Goal: Task Accomplishment & Management: Use online tool/utility

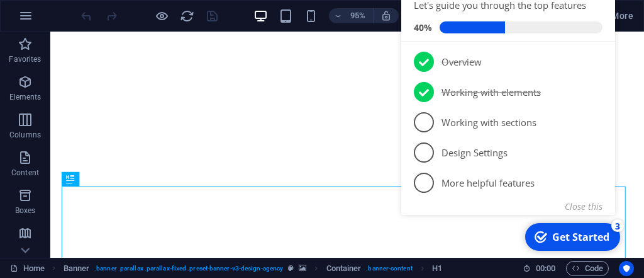
click at [610, 242] on div "Get Started" at bounding box center [581, 237] width 57 height 14
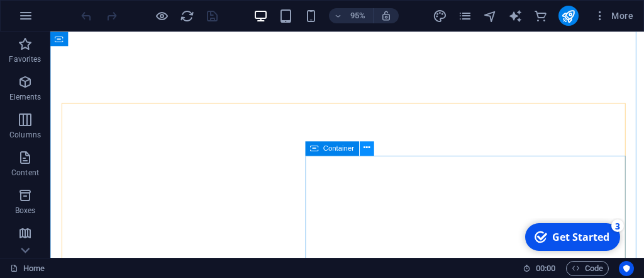
click at [366, 148] on icon at bounding box center [367, 148] width 6 height 13
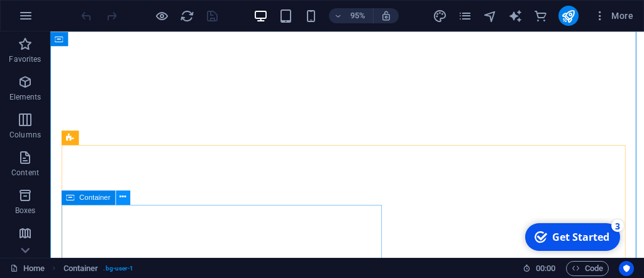
click at [121, 197] on icon at bounding box center [123, 197] width 6 height 13
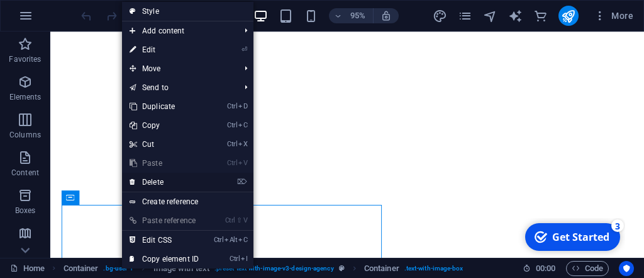
click at [132, 181] on icon at bounding box center [133, 181] width 6 height 19
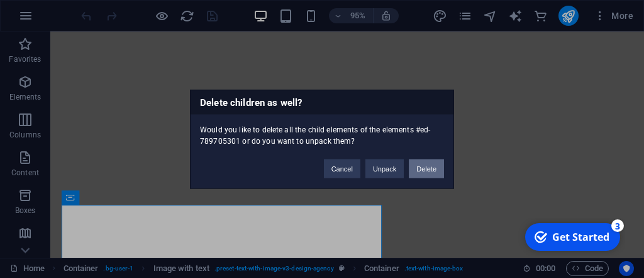
click at [419, 171] on button "Delete" at bounding box center [426, 168] width 35 height 19
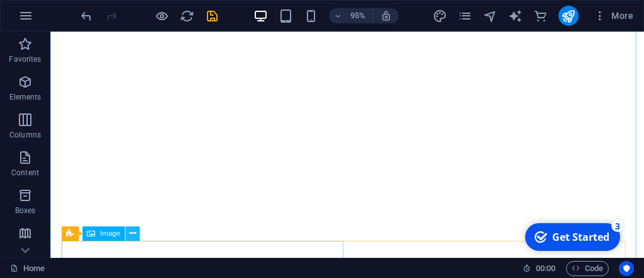
click at [133, 235] on icon at bounding box center [133, 233] width 6 height 13
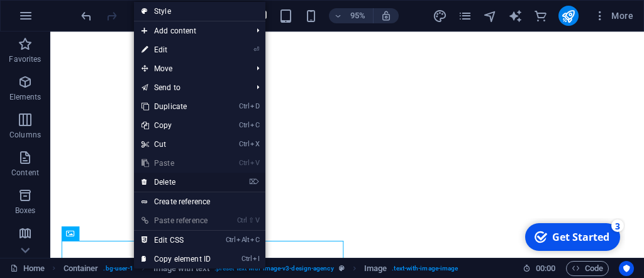
click at [240, 182] on li "⌦ Delete" at bounding box center [200, 182] width 132 height 20
click at [175, 182] on link "⌦ Delete" at bounding box center [176, 181] width 84 height 19
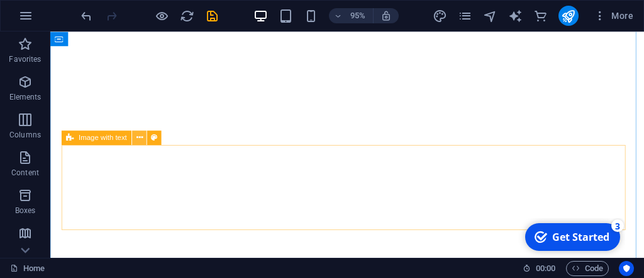
click at [140, 138] on icon at bounding box center [140, 137] width 6 height 13
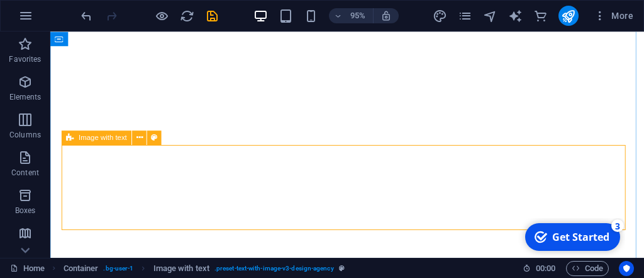
click at [69, 140] on icon at bounding box center [70, 137] width 8 height 14
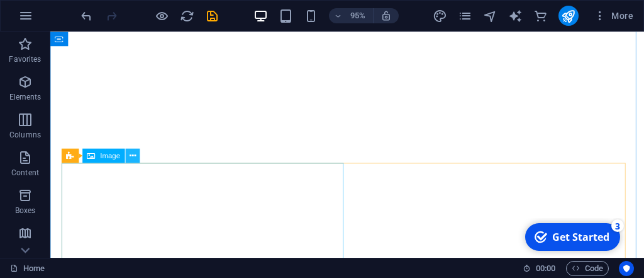
click at [130, 154] on icon at bounding box center [133, 155] width 6 height 13
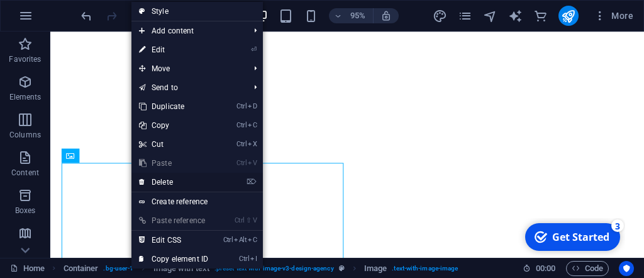
click at [157, 182] on link "⌦ Delete" at bounding box center [174, 181] width 84 height 19
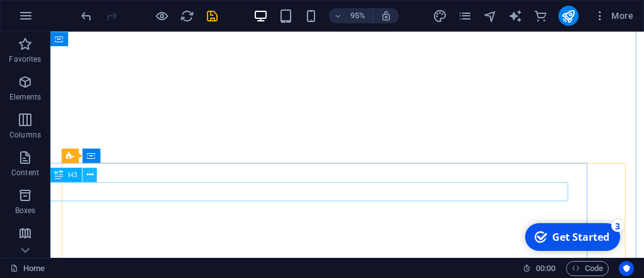
click at [89, 174] on icon at bounding box center [90, 174] width 6 height 13
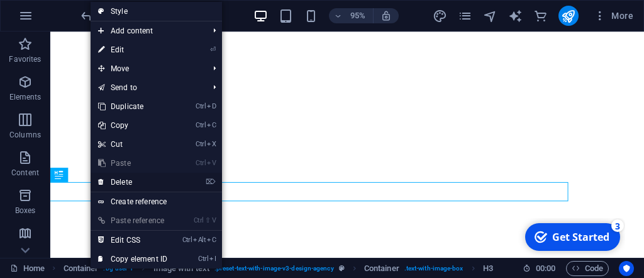
click at [132, 182] on link "⌦ Delete" at bounding box center [133, 181] width 84 height 19
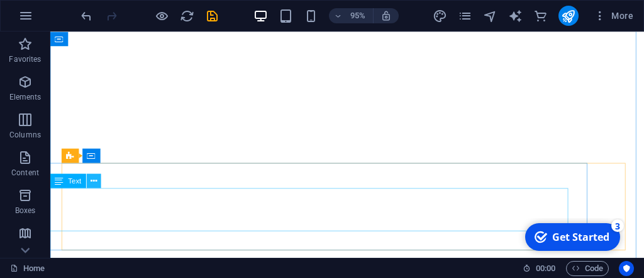
click at [94, 184] on icon at bounding box center [94, 180] width 6 height 13
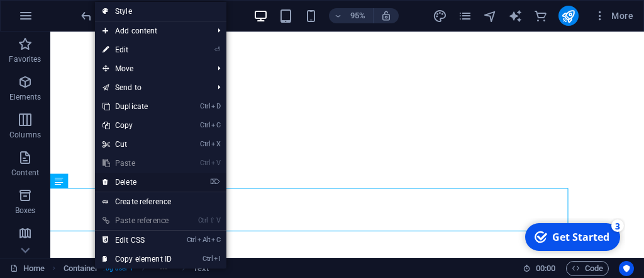
click at [129, 182] on link "⌦ Delete" at bounding box center [137, 181] width 84 height 19
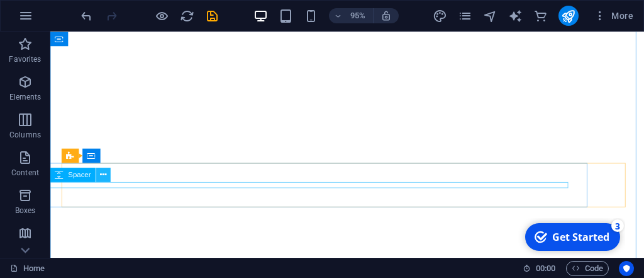
click at [101, 179] on icon at bounding box center [103, 174] width 6 height 13
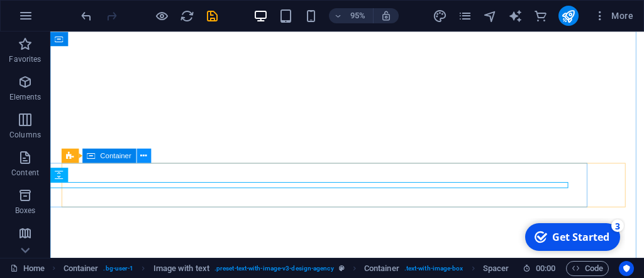
click at [142, 157] on icon at bounding box center [144, 155] width 6 height 13
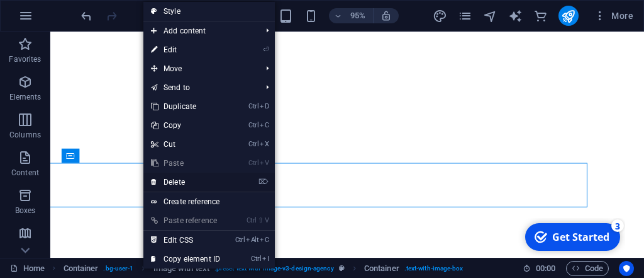
click at [157, 183] on link "⌦ Delete" at bounding box center [185, 181] width 84 height 19
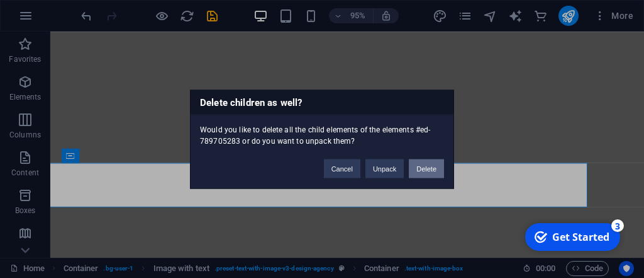
click at [420, 169] on button "Delete" at bounding box center [426, 168] width 35 height 19
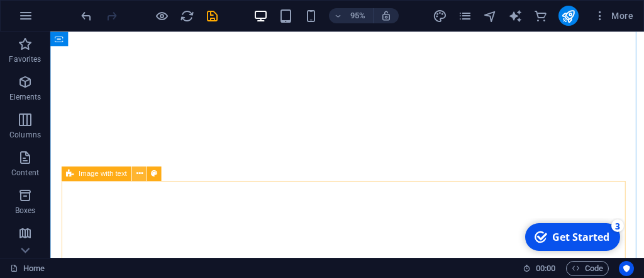
click at [137, 171] on icon at bounding box center [140, 173] width 6 height 13
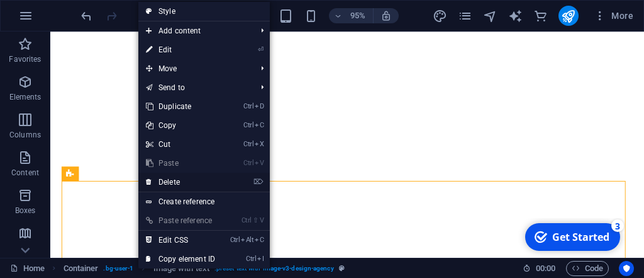
click at [205, 181] on link "⌦ Delete" at bounding box center [180, 181] width 84 height 19
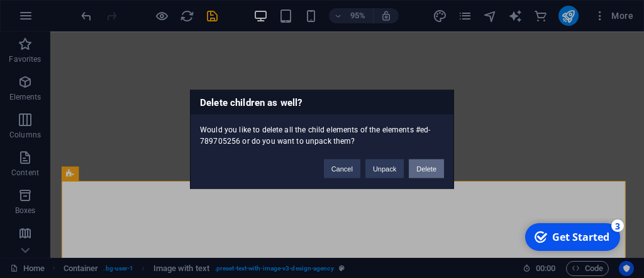
click at [431, 165] on button "Delete" at bounding box center [426, 168] width 35 height 19
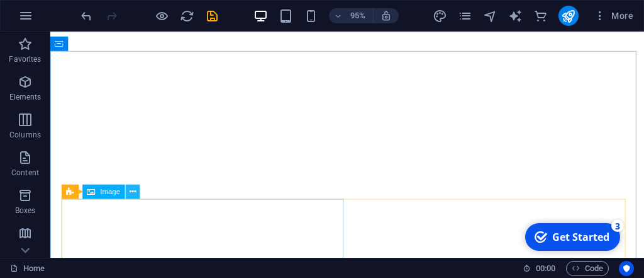
click at [133, 191] on icon at bounding box center [133, 191] width 6 height 13
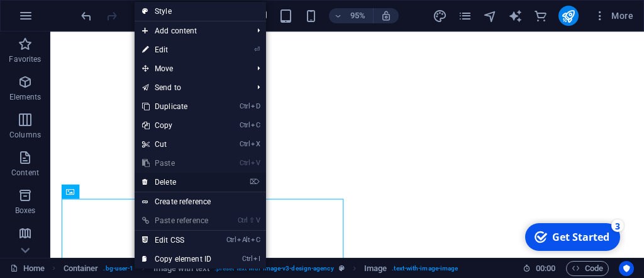
click at [167, 181] on link "⌦ Delete" at bounding box center [177, 181] width 84 height 19
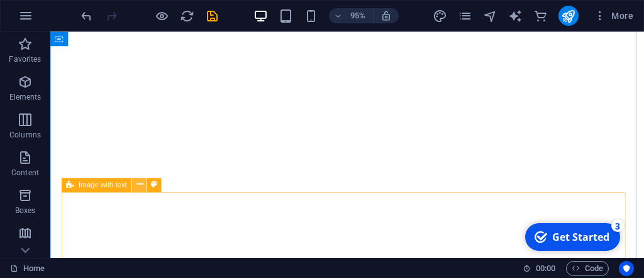
click at [142, 185] on icon at bounding box center [140, 184] width 6 height 13
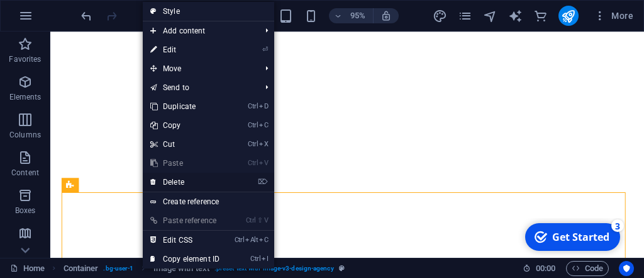
click at [184, 183] on link "⌦ Delete" at bounding box center [185, 181] width 84 height 19
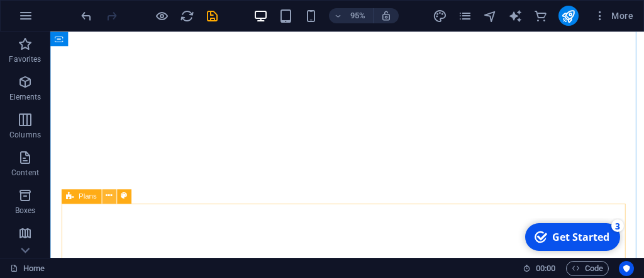
click at [110, 196] on icon at bounding box center [109, 195] width 6 height 13
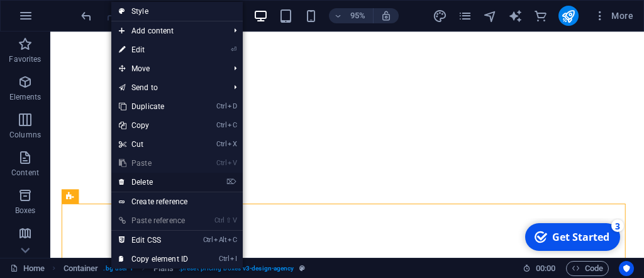
click at [140, 176] on link "⌦ Delete" at bounding box center [153, 181] width 84 height 19
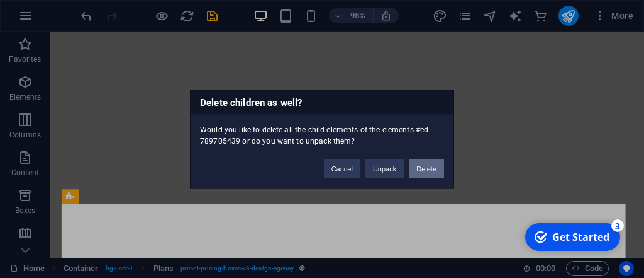
click at [433, 169] on button "Delete" at bounding box center [426, 168] width 35 height 19
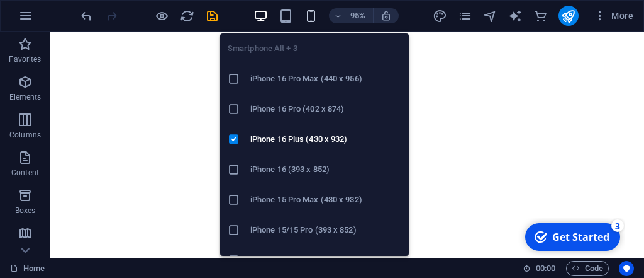
click at [313, 16] on icon "button" at bounding box center [311, 16] width 14 height 14
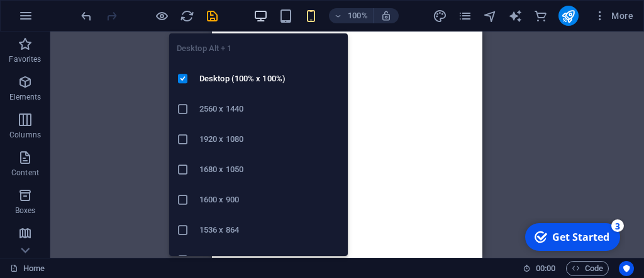
click at [262, 16] on icon "button" at bounding box center [261, 16] width 14 height 14
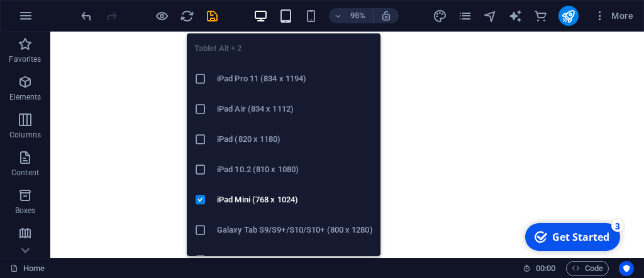
click at [287, 18] on icon "button" at bounding box center [286, 16] width 14 height 14
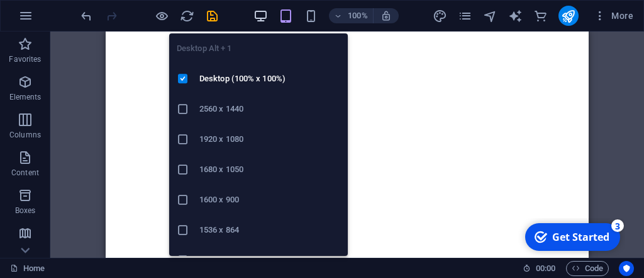
click at [264, 14] on icon "button" at bounding box center [261, 16] width 14 height 14
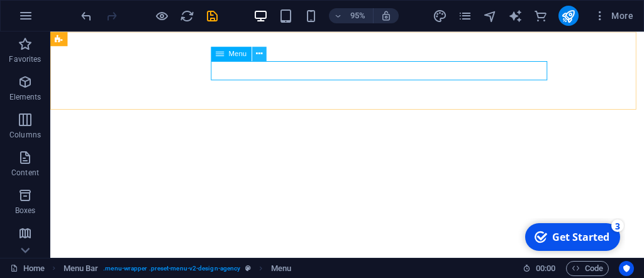
click at [262, 53] on icon at bounding box center [259, 53] width 6 height 13
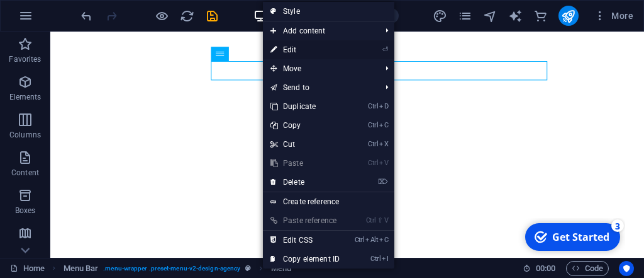
click at [287, 48] on link "⏎ Edit" at bounding box center [305, 49] width 84 height 19
select select
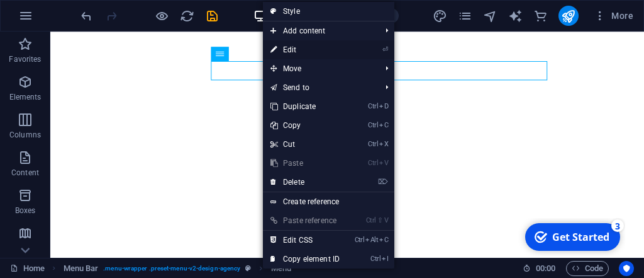
select select
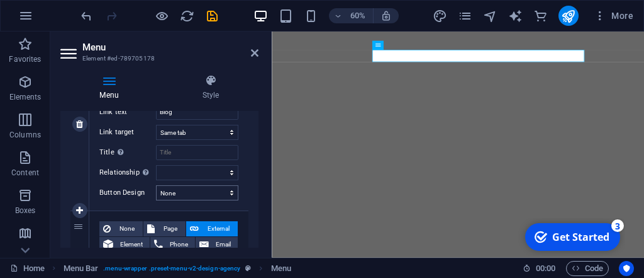
scroll to position [554, 0]
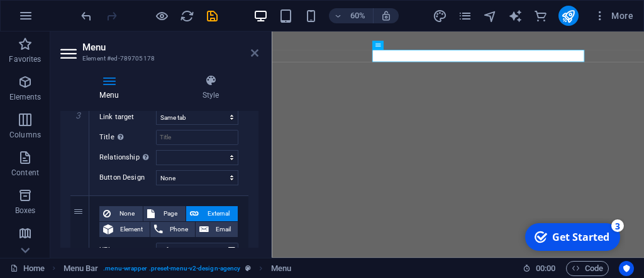
click at [256, 54] on icon at bounding box center [255, 53] width 8 height 10
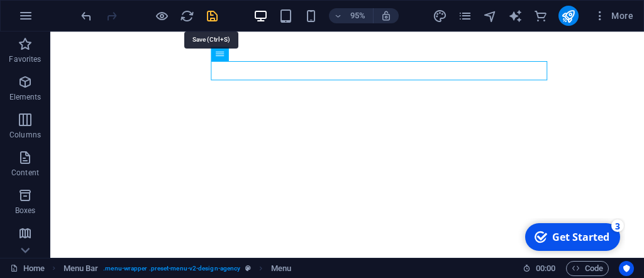
click at [210, 16] on icon "save" at bounding box center [212, 16] width 14 height 14
